Goal: Task Accomplishment & Management: Complete application form

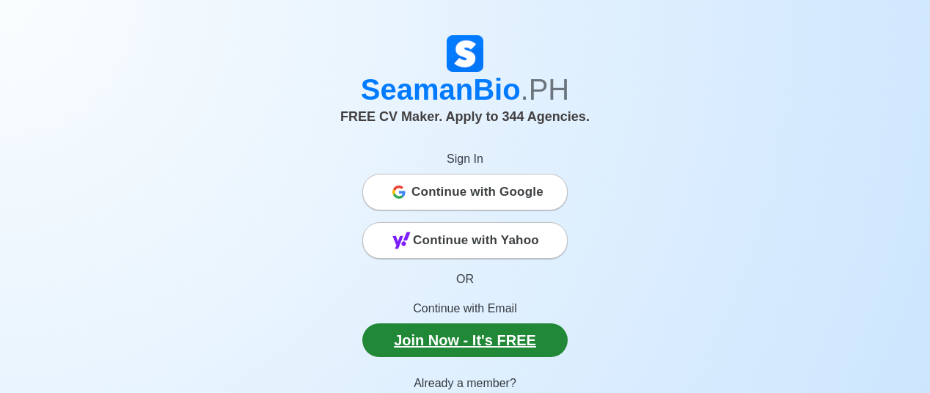
scroll to position [73, 0]
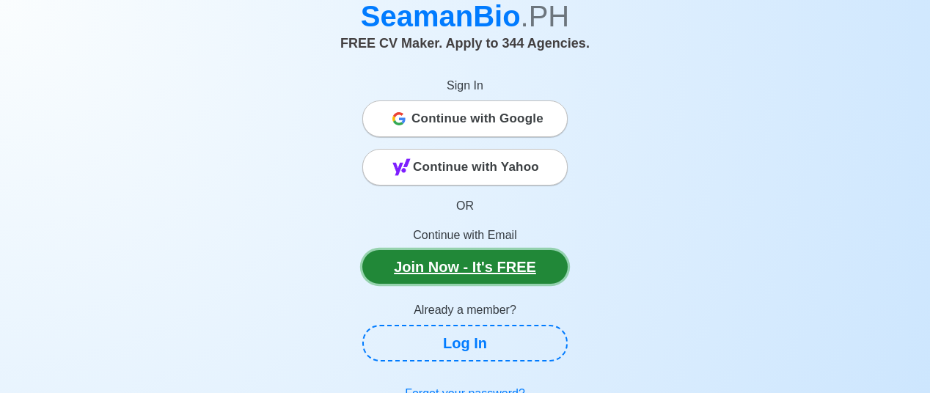
click at [493, 272] on link "Join Now - It's FREE" at bounding box center [464, 267] width 205 height 34
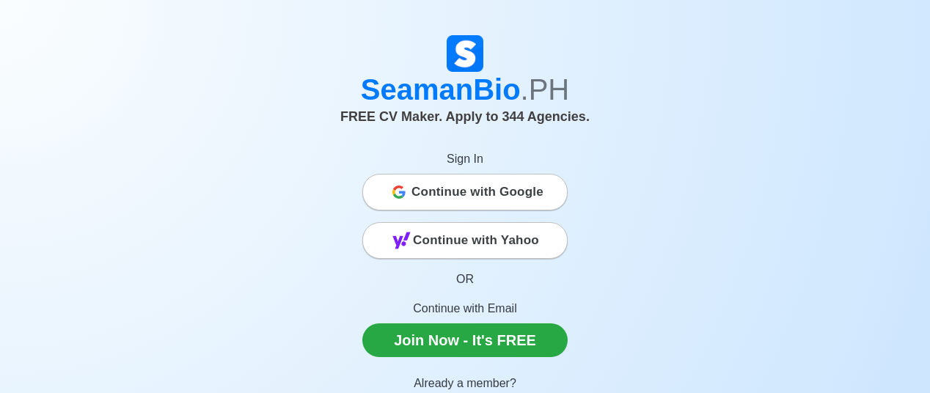
click at [509, 190] on span "Continue with Google" at bounding box center [478, 192] width 132 height 29
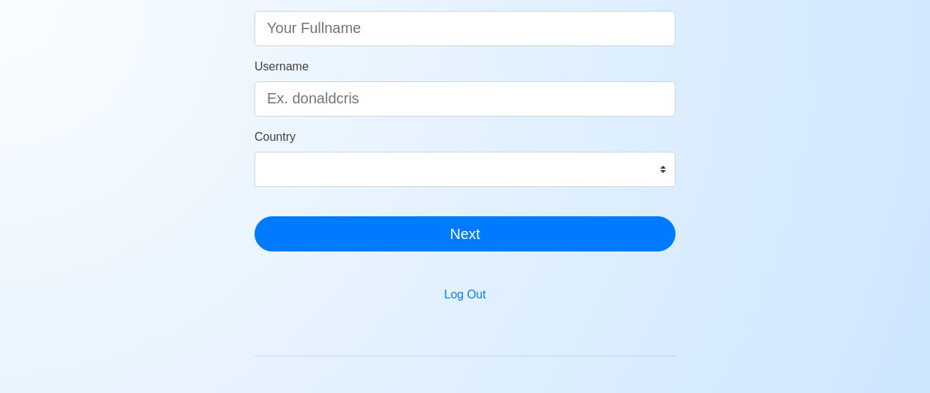
scroll to position [73, 0]
